Goal: Information Seeking & Learning: Learn about a topic

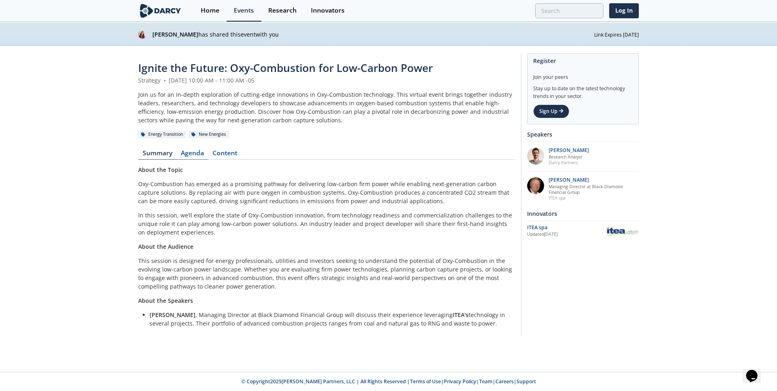
click at [197, 150] on link "Agenda" at bounding box center [192, 155] width 32 height 10
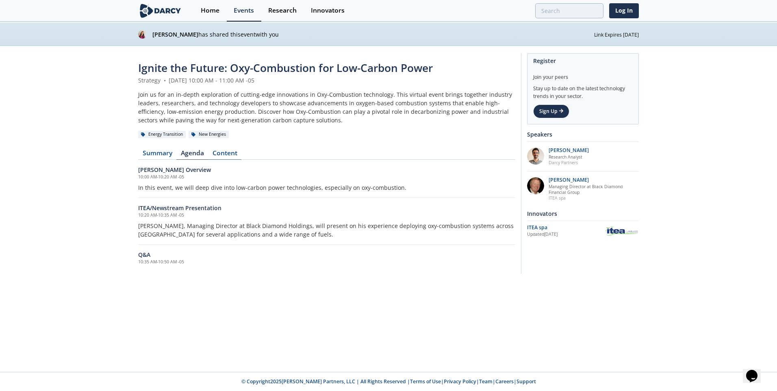
click at [235, 152] on link "Content" at bounding box center [224, 155] width 33 height 10
